Goal: Task Accomplishment & Management: Use online tool/utility

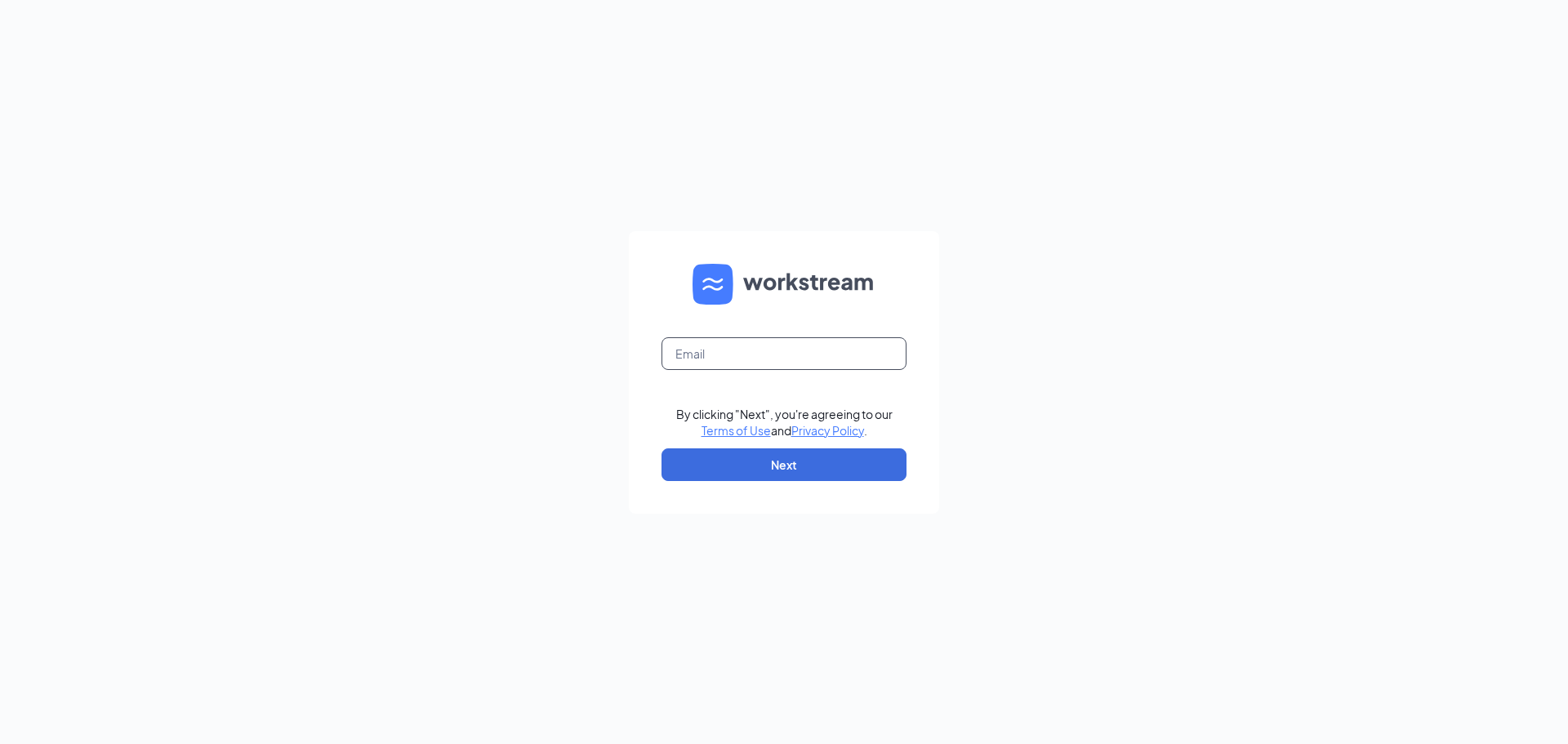
click at [793, 358] on input "text" at bounding box center [784, 353] width 245 height 33
type input "[PERSON_NAME][EMAIL_ADDRESS][DOMAIN_NAME]"
click at [803, 464] on button "Next" at bounding box center [784, 465] width 245 height 33
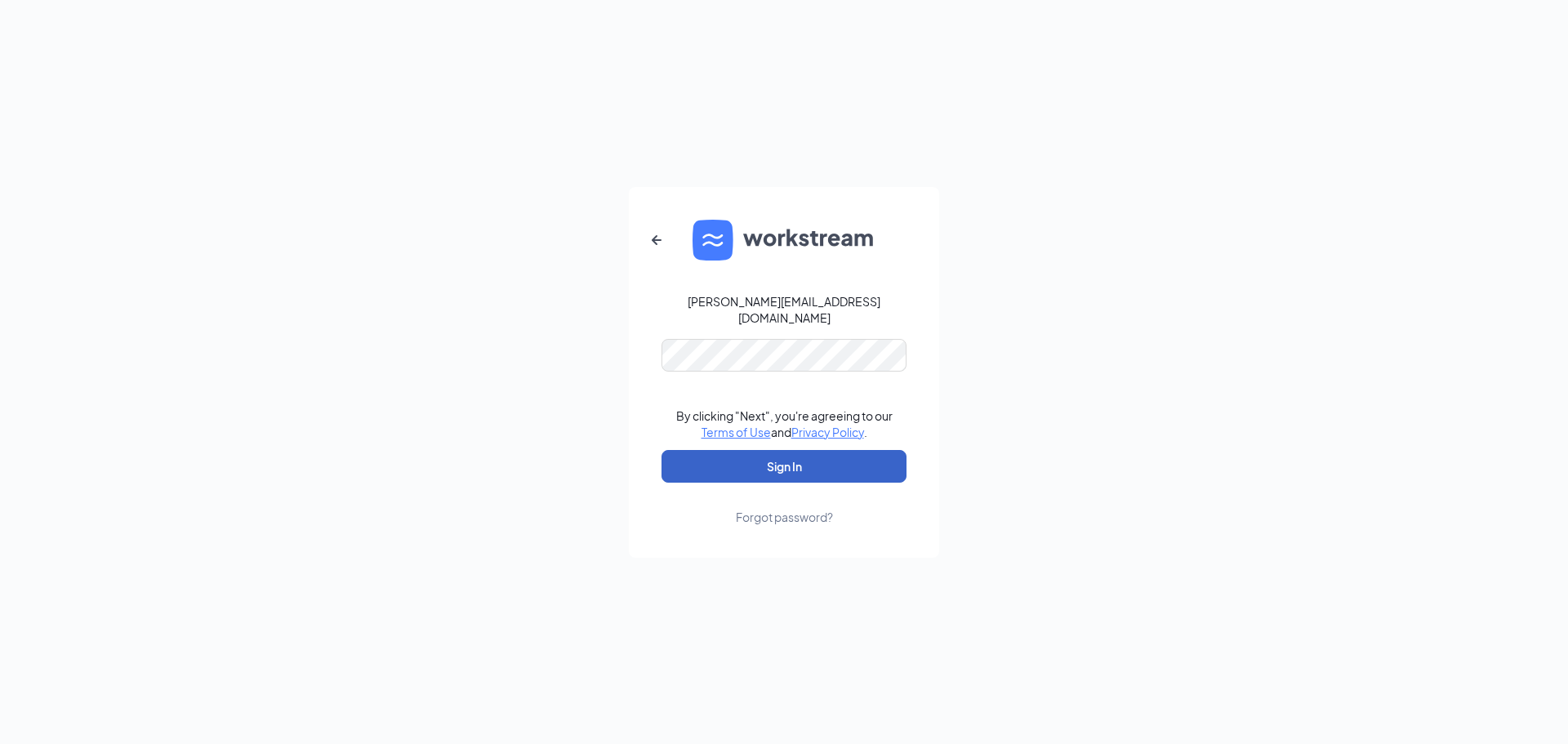
click at [747, 468] on button "Sign In" at bounding box center [784, 466] width 245 height 33
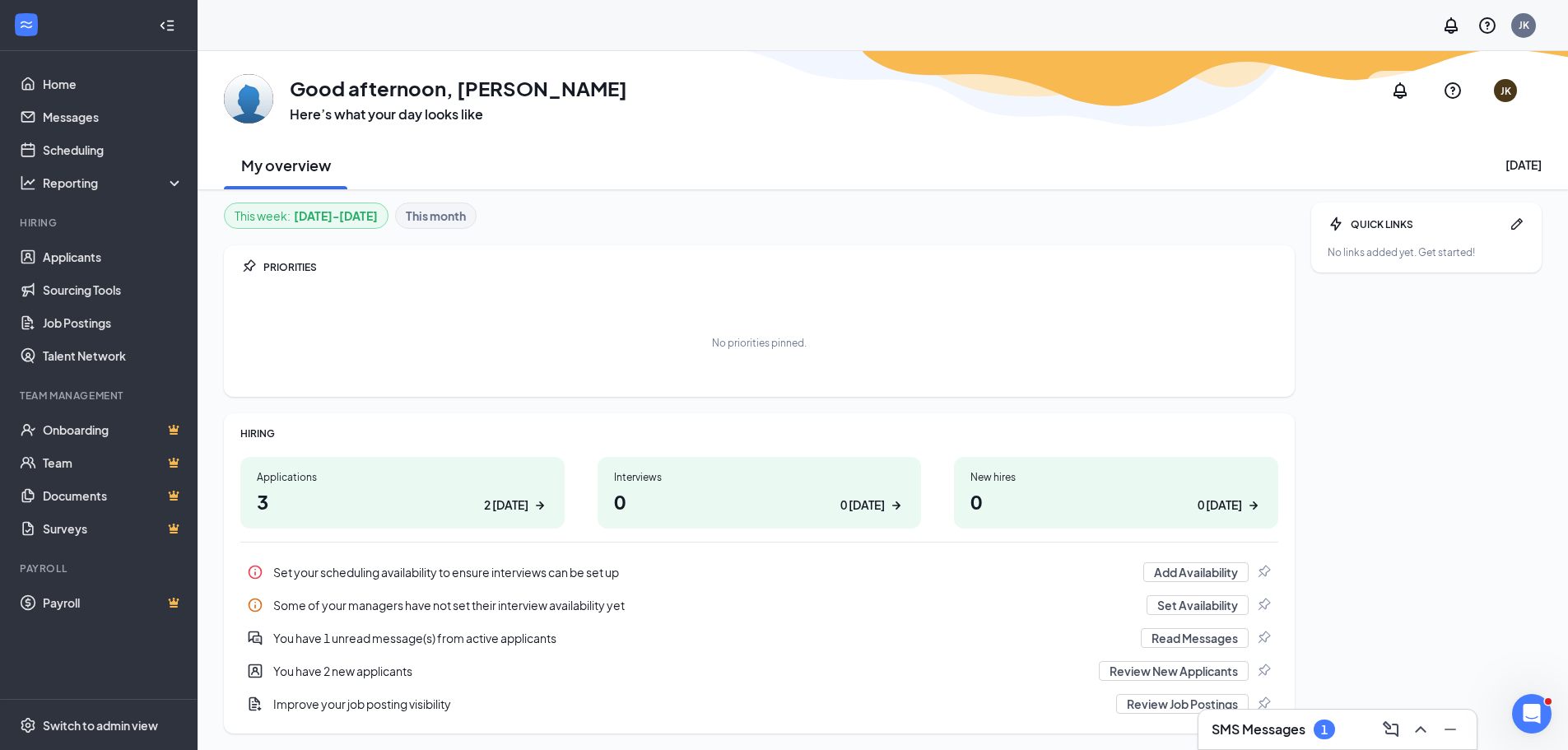
click at [1258, 732] on h3 "SMS Messages" at bounding box center [1259, 729] width 94 height 18
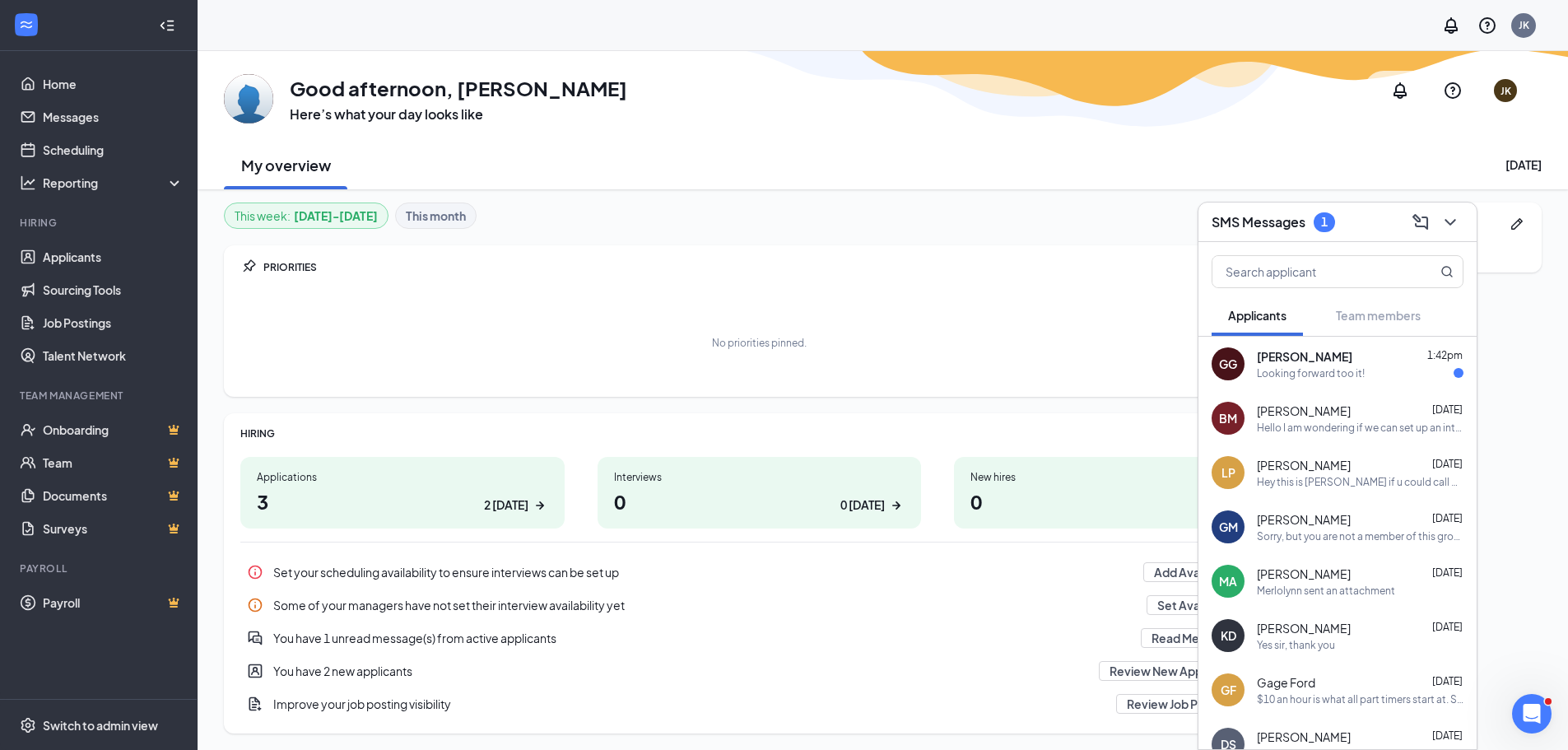
click at [1295, 368] on div "Looking forward too it!" at bounding box center [1311, 373] width 108 height 14
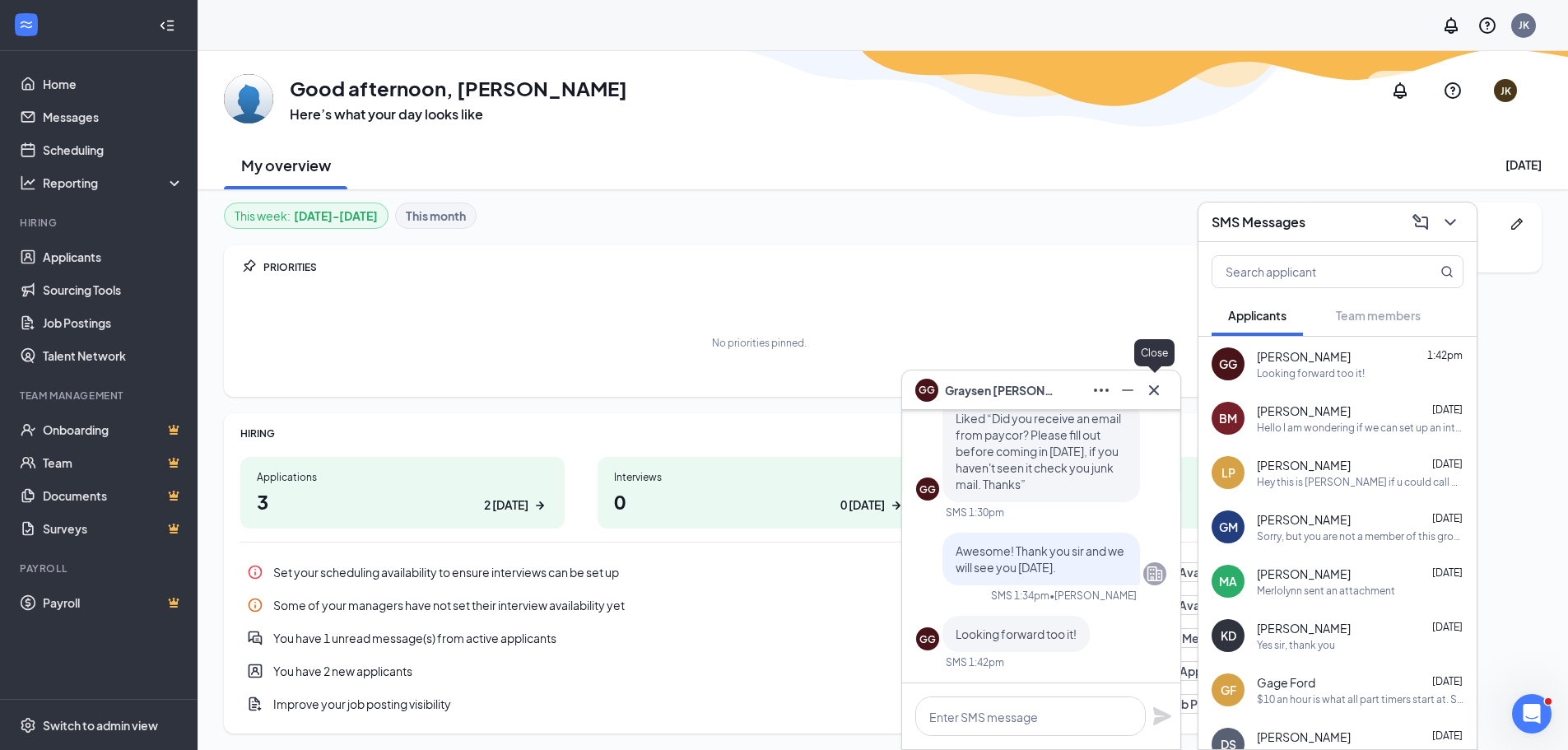
click at [1152, 389] on icon "Cross" at bounding box center [1154, 390] width 20 height 20
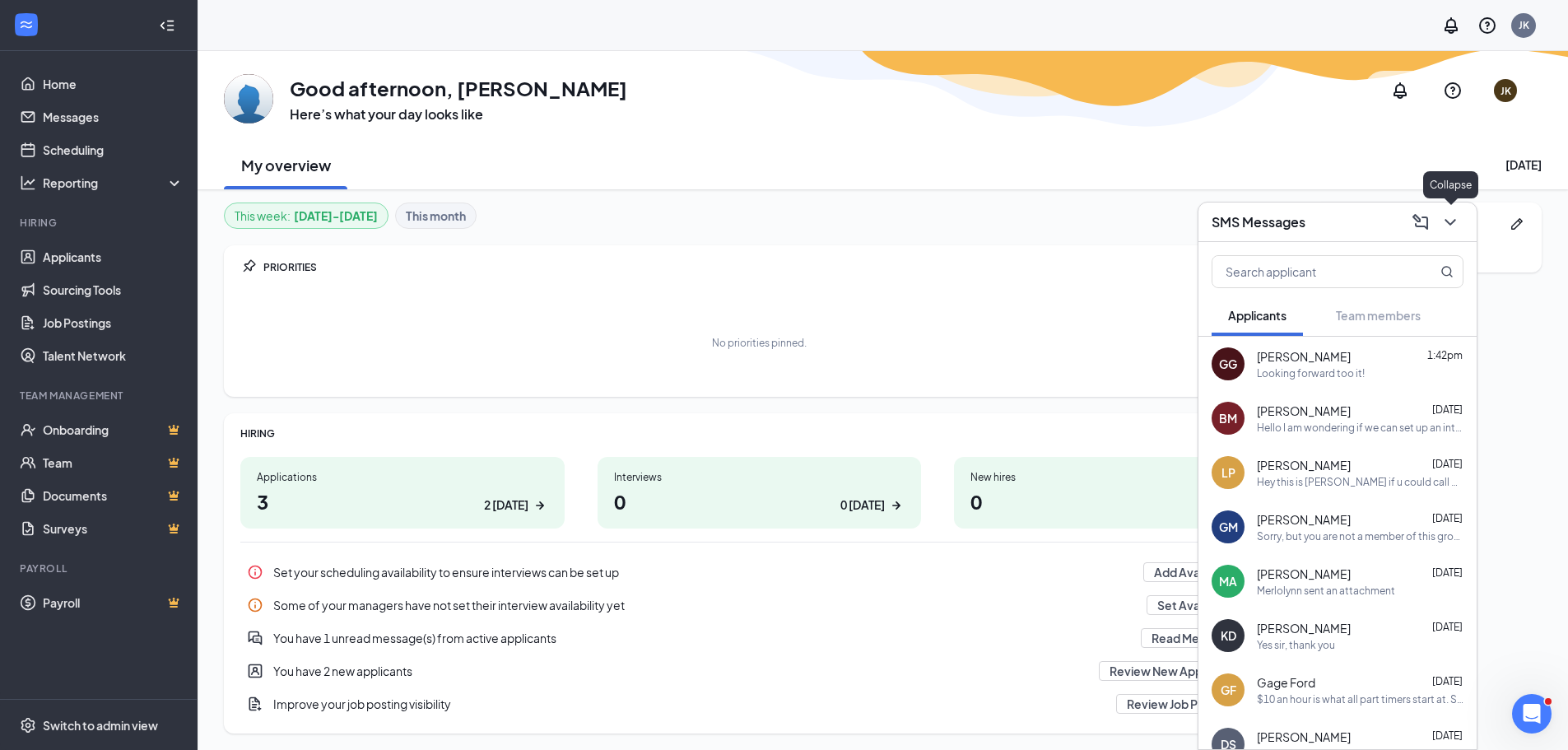
drag, startPoint x: 1449, startPoint y: 222, endPoint x: 1426, endPoint y: 222, distance: 23.0
click at [1447, 222] on icon "ChevronDown" at bounding box center [1450, 222] width 10 height 7
